Goal: Browse casually: Explore the website without a specific task or goal

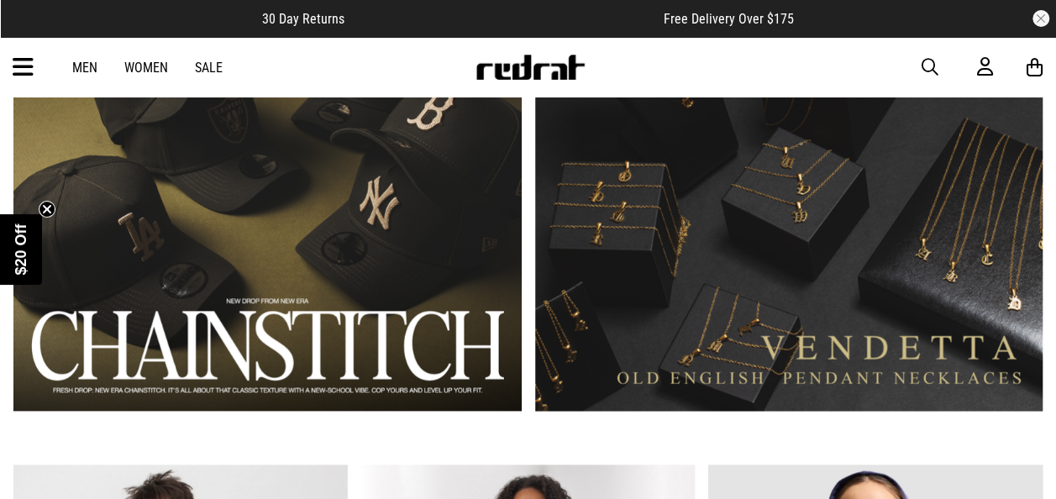
scroll to position [1026, 0]
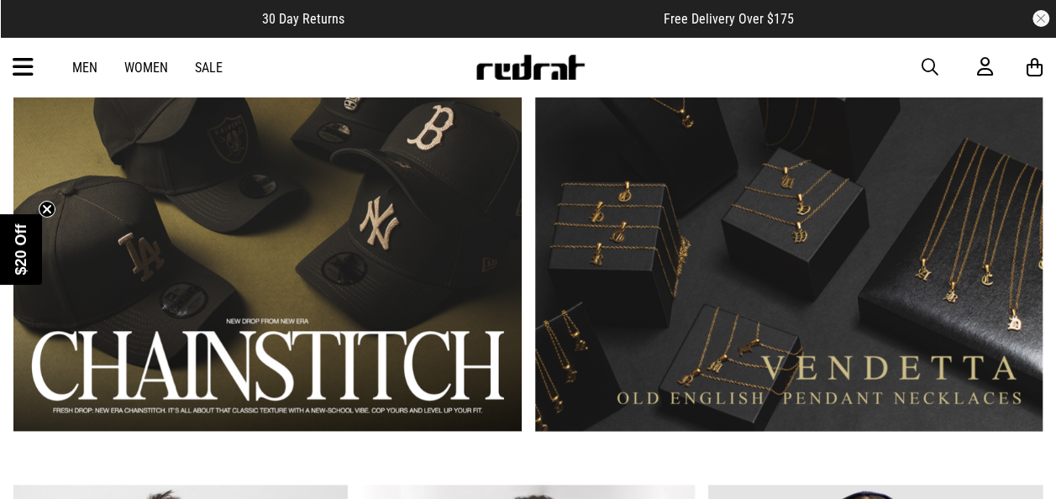
click at [732, 234] on link "2 / 2" at bounding box center [789, 221] width 508 height 420
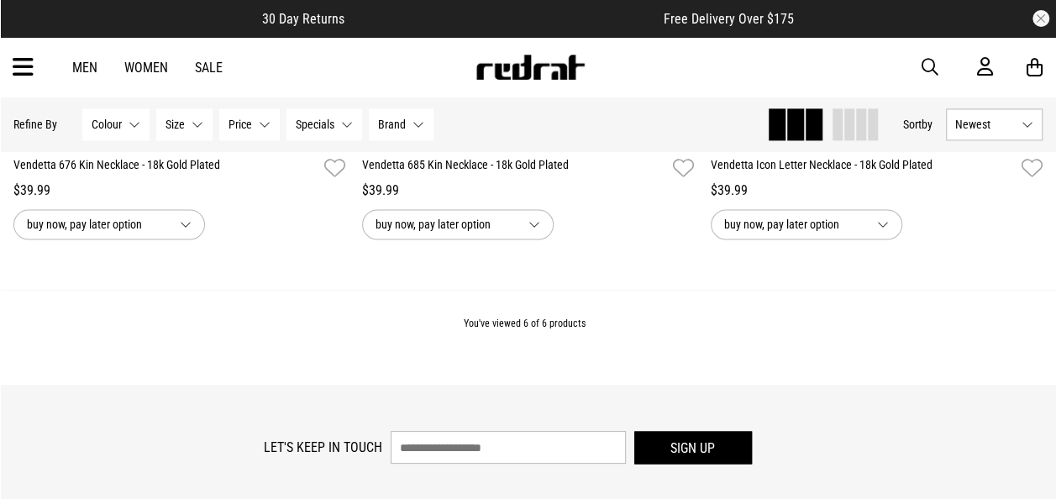
scroll to position [1195, 0]
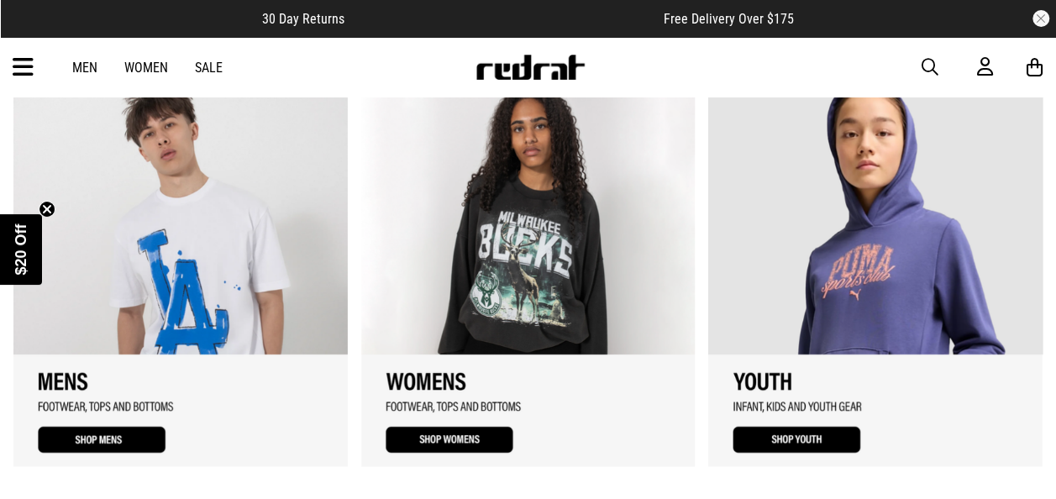
scroll to position [1438, 0]
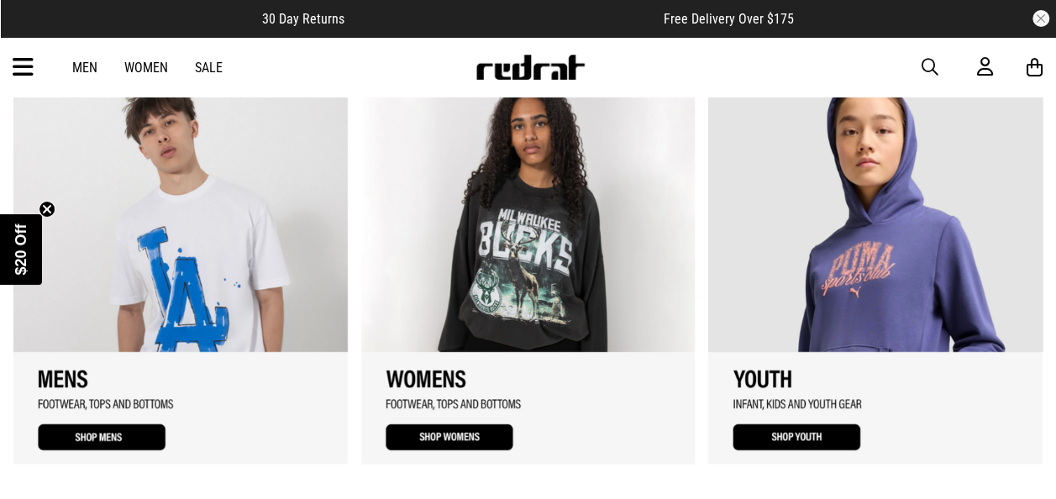
click at [461, 402] on link "2 / 3" at bounding box center [528, 267] width 334 height 391
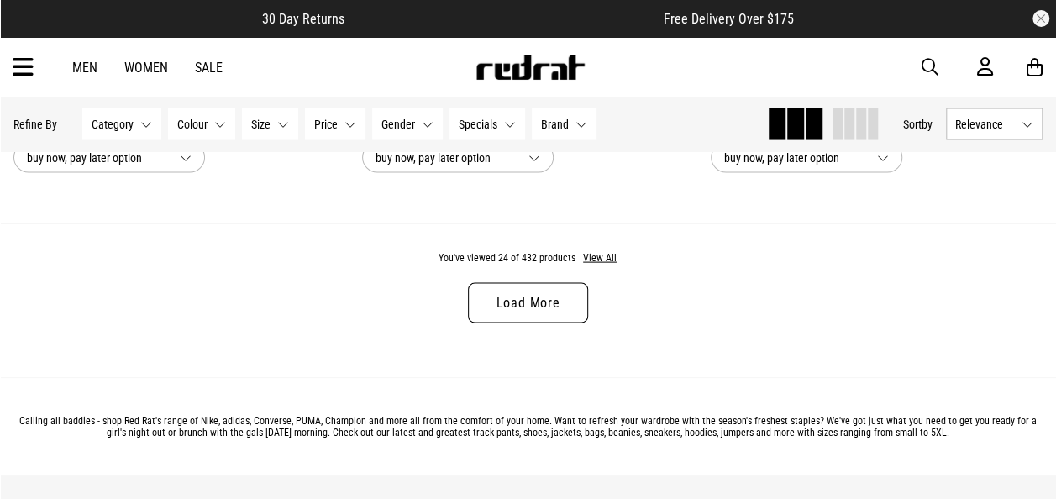
scroll to position [4804, 0]
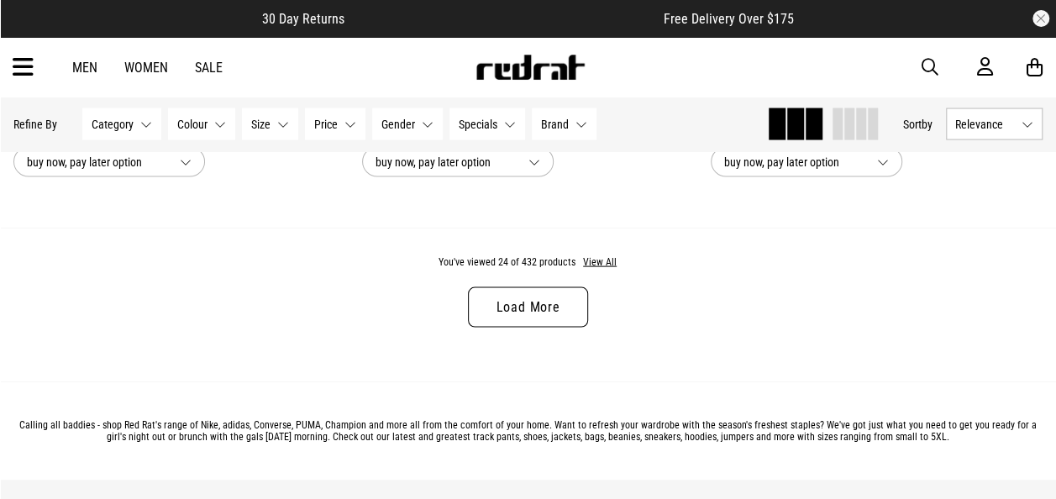
click at [577, 312] on link "Load More" at bounding box center [527, 307] width 119 height 40
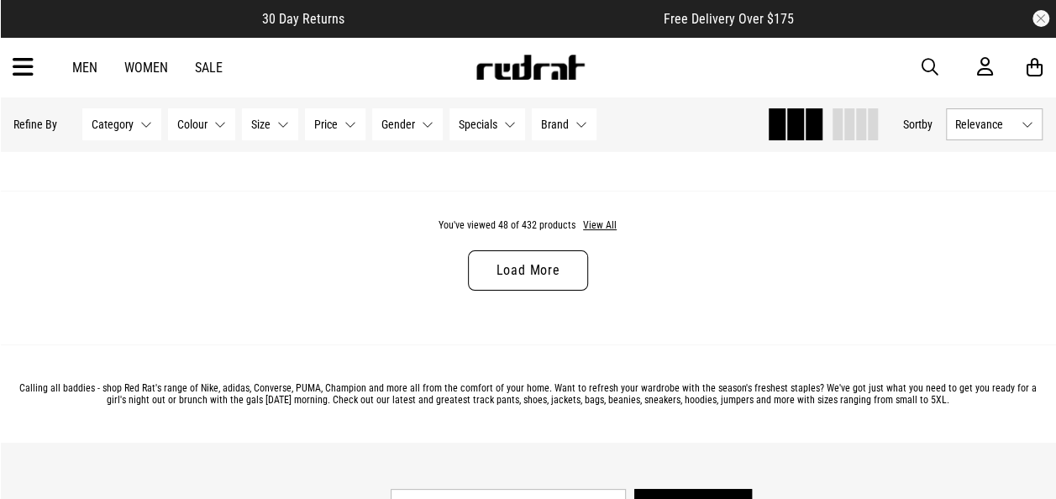
scroll to position [9552, 0]
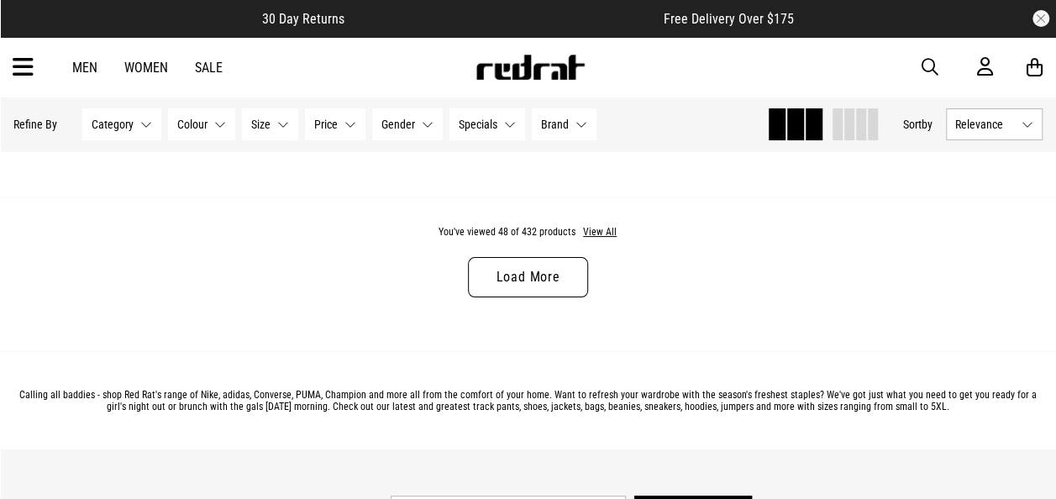
click at [150, 67] on link "Women" at bounding box center [146, 68] width 44 height 16
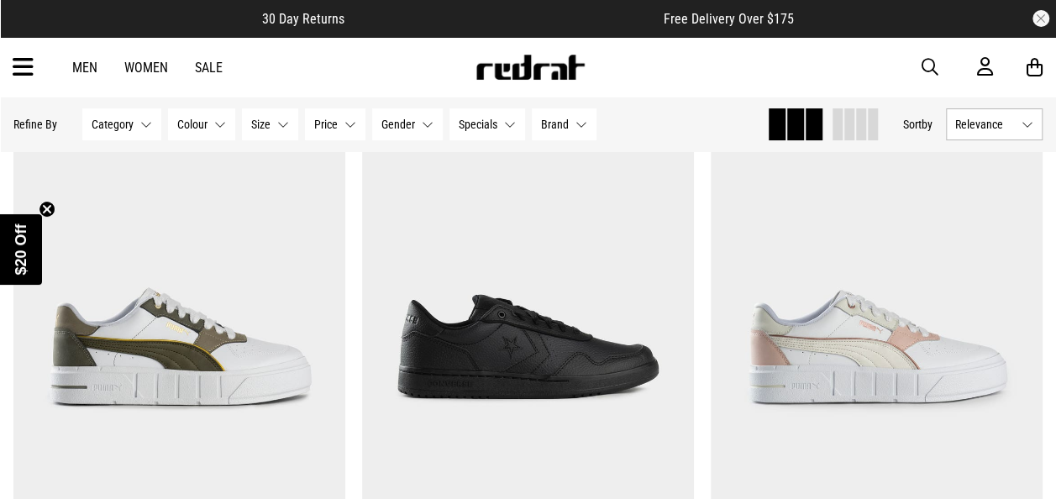
scroll to position [180, 0]
click at [492, 65] on img at bounding box center [530, 67] width 111 height 25
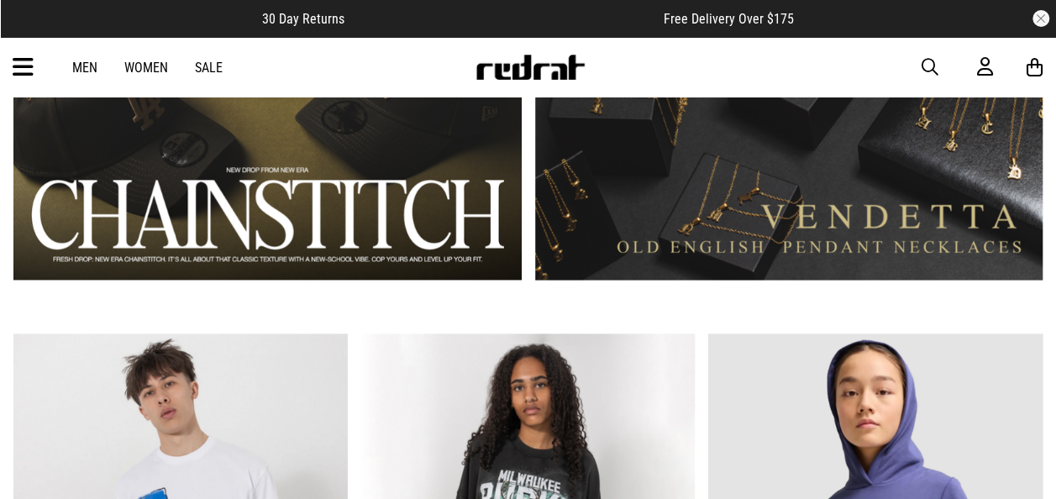
scroll to position [1085, 0]
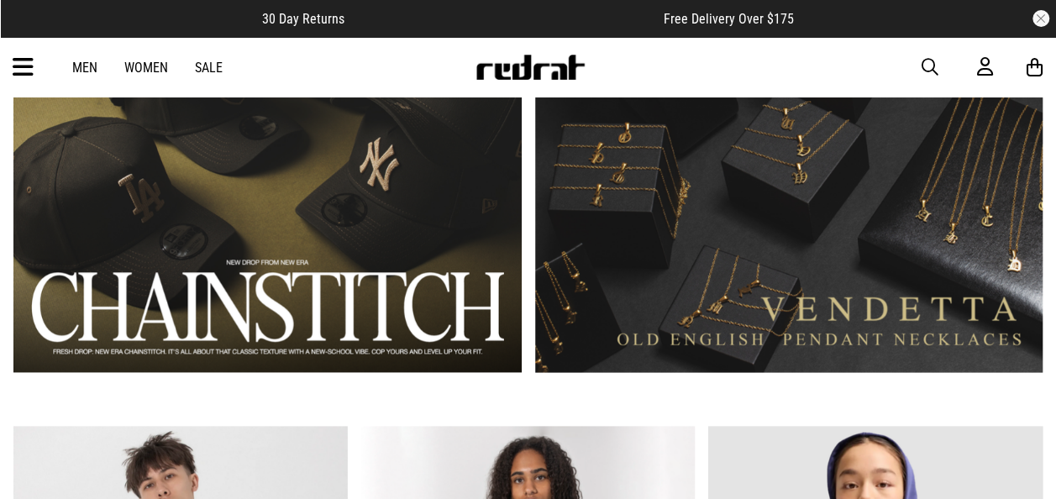
click at [442, 231] on link "1 / 2" at bounding box center [267, 162] width 508 height 420
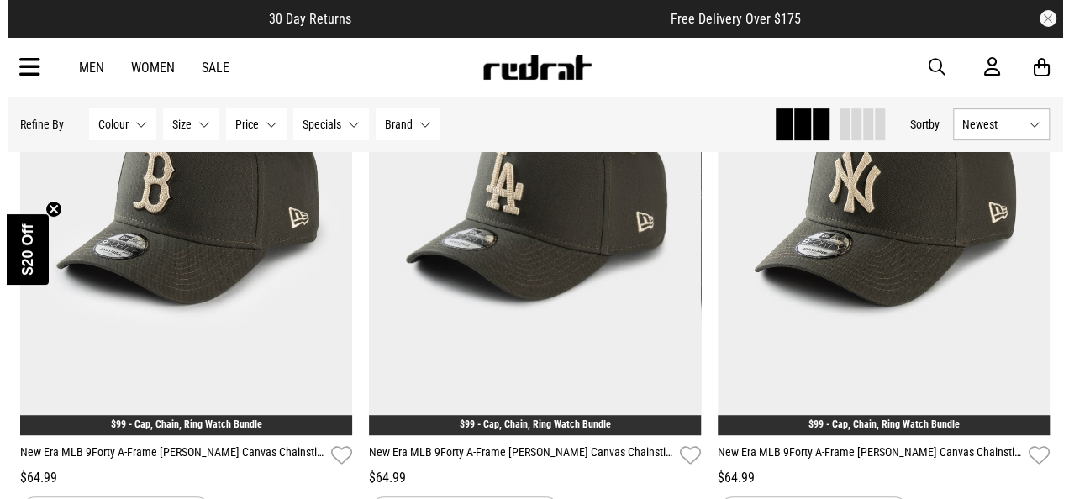
scroll to position [324, 0]
